Goal: Information Seeking & Learning: Learn about a topic

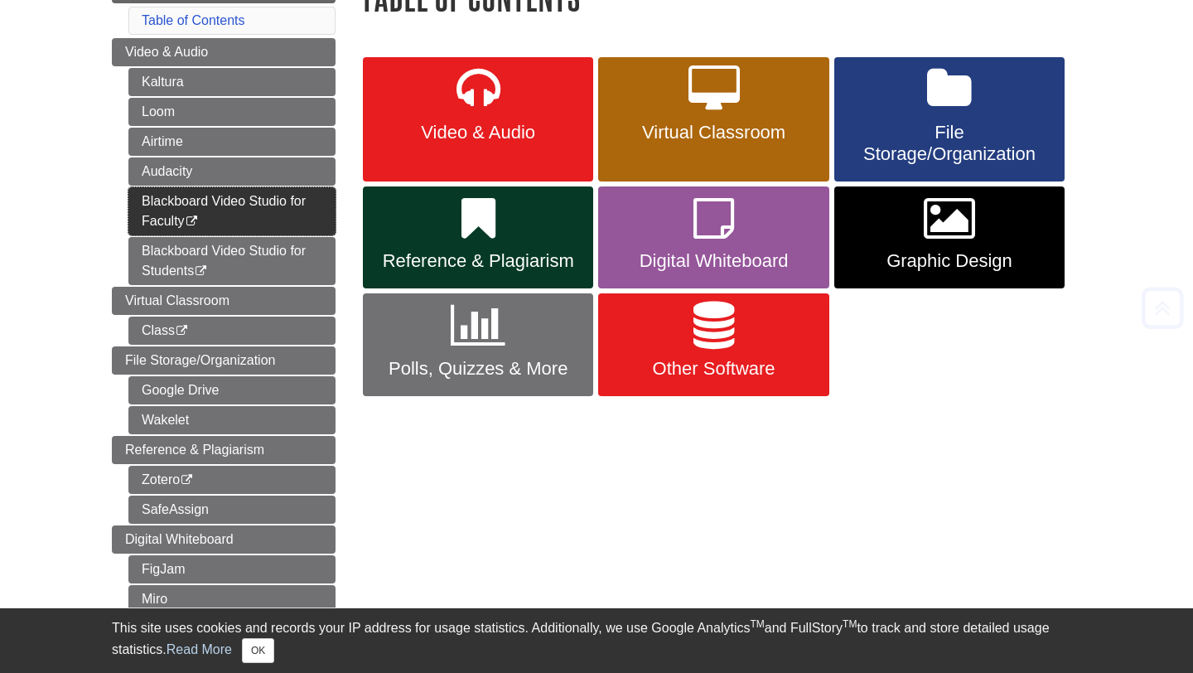
scroll to position [255, 0]
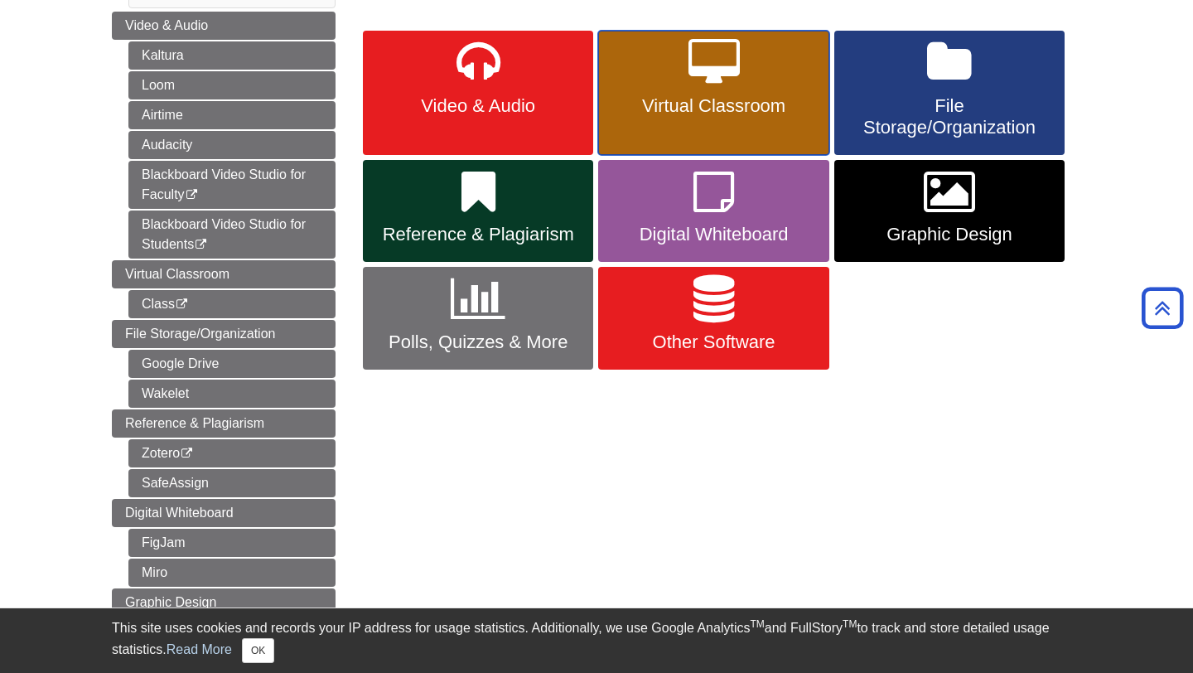
click at [673, 90] on link "Virtual Classroom" at bounding box center [713, 93] width 230 height 124
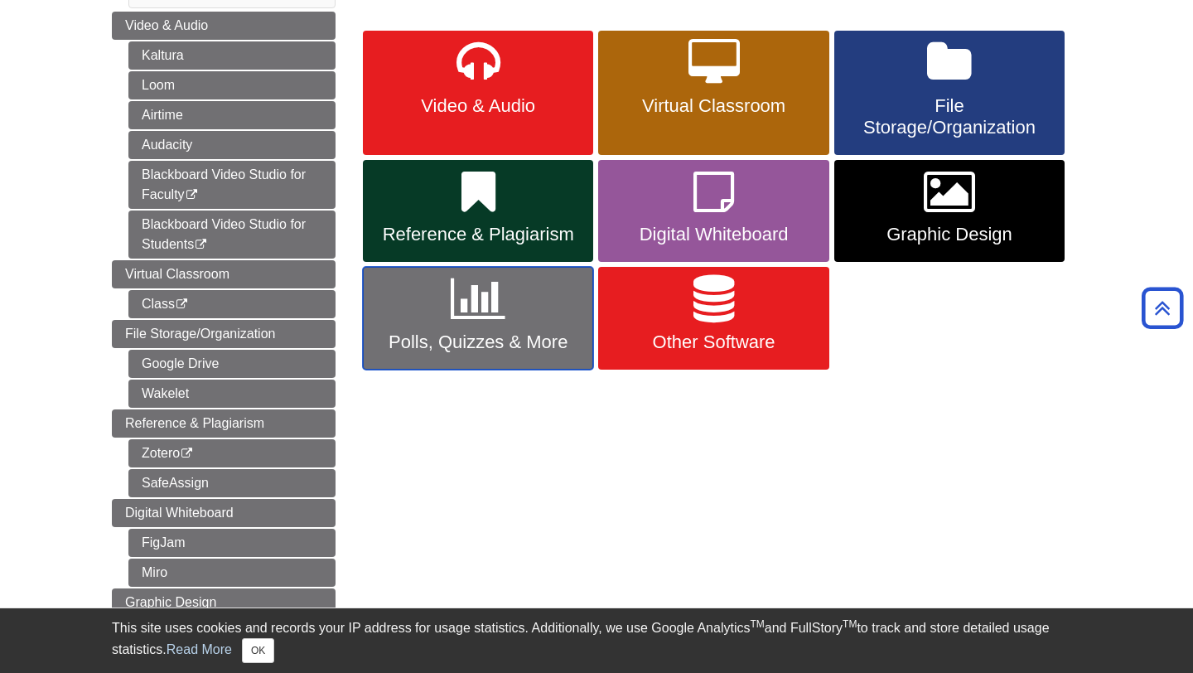
click at [509, 339] on span "Polls, Quizzes & More" at bounding box center [477, 342] width 205 height 22
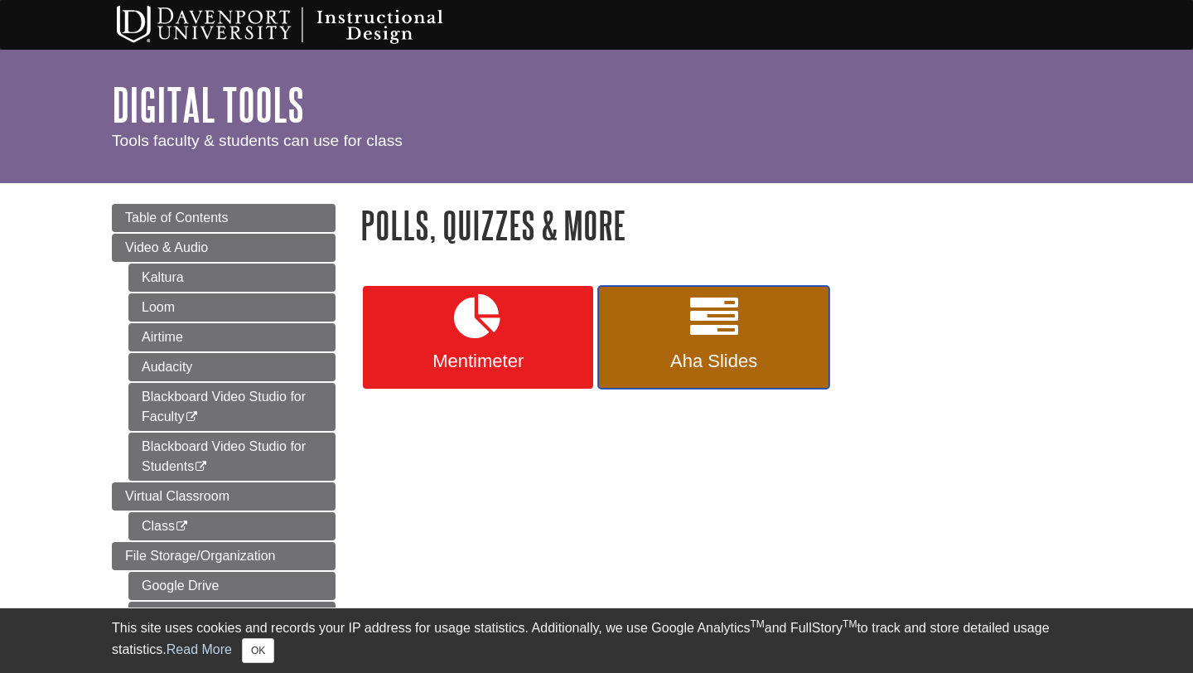
click at [661, 368] on span "Aha Slides" at bounding box center [713, 361] width 205 height 22
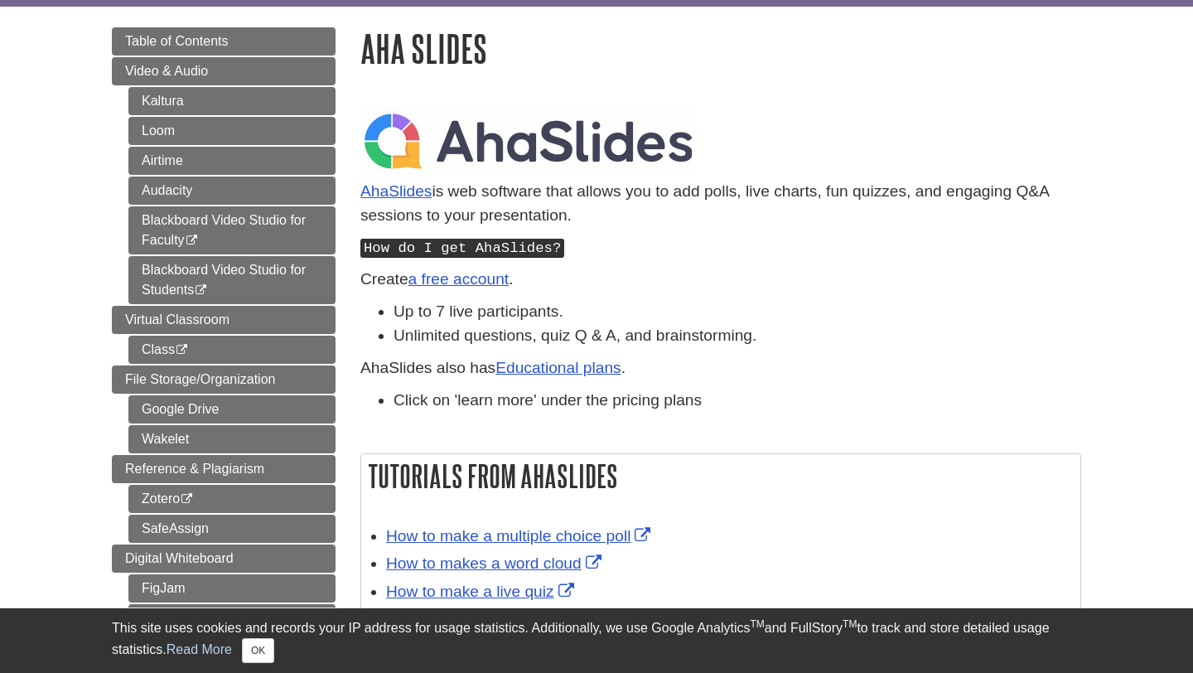
scroll to position [242, 0]
